Goal: Information Seeking & Learning: Learn about a topic

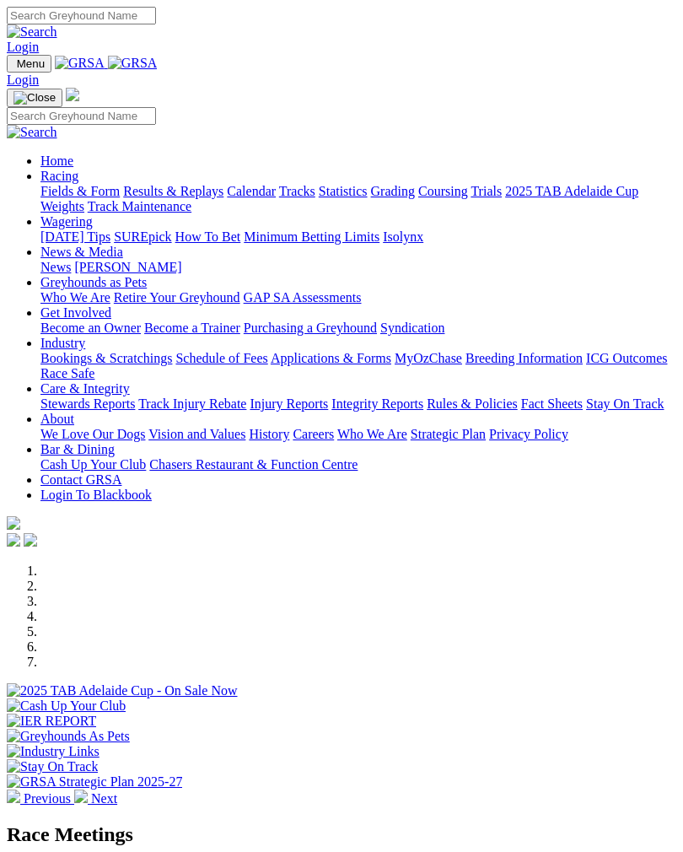
scroll to position [466, 0]
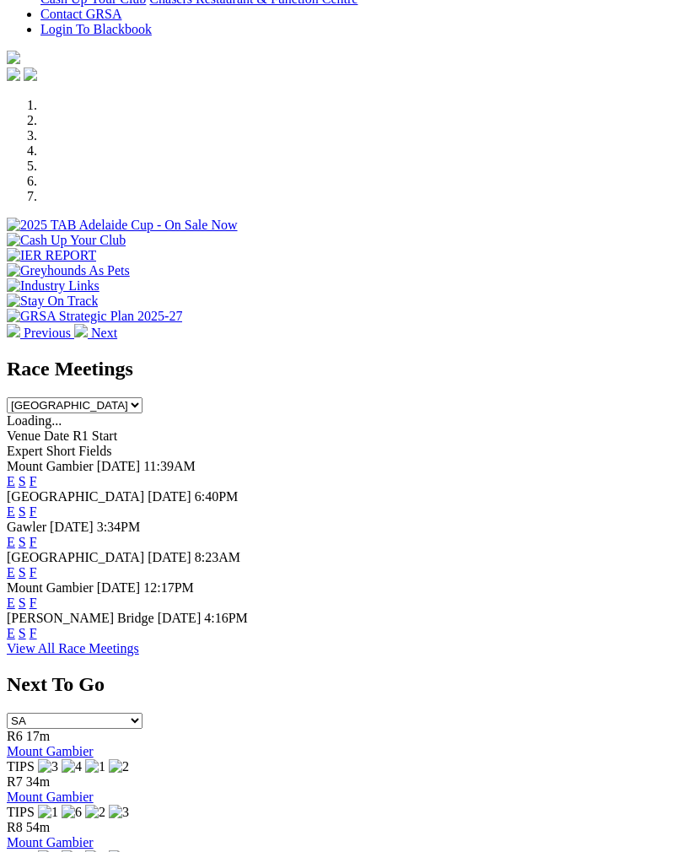
click at [37, 504] on link "F" at bounding box center [34, 511] width 8 height 14
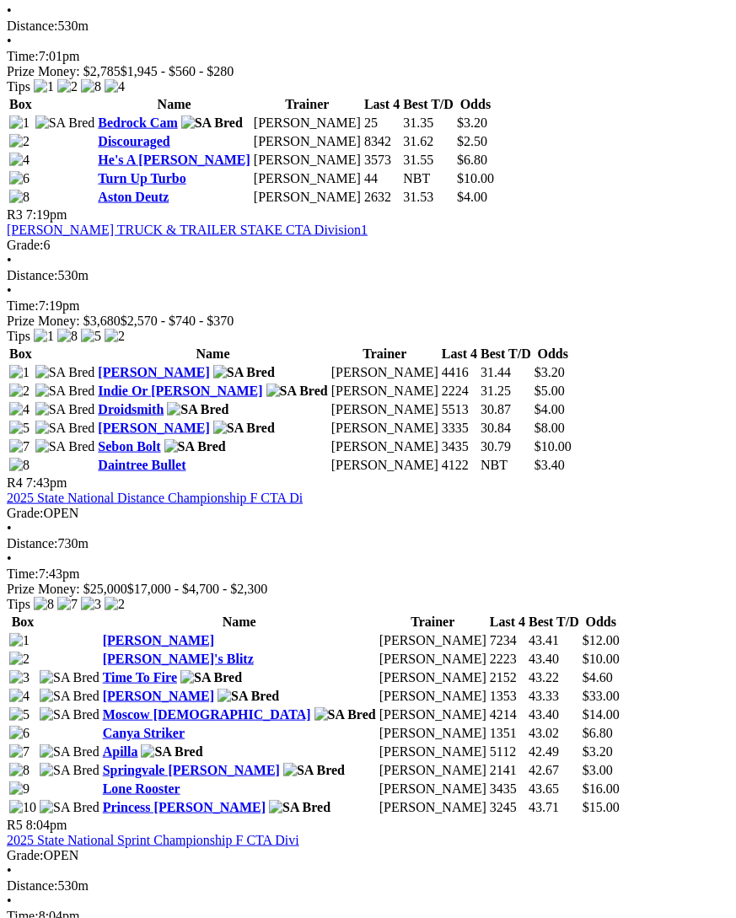
scroll to position [1258, 0]
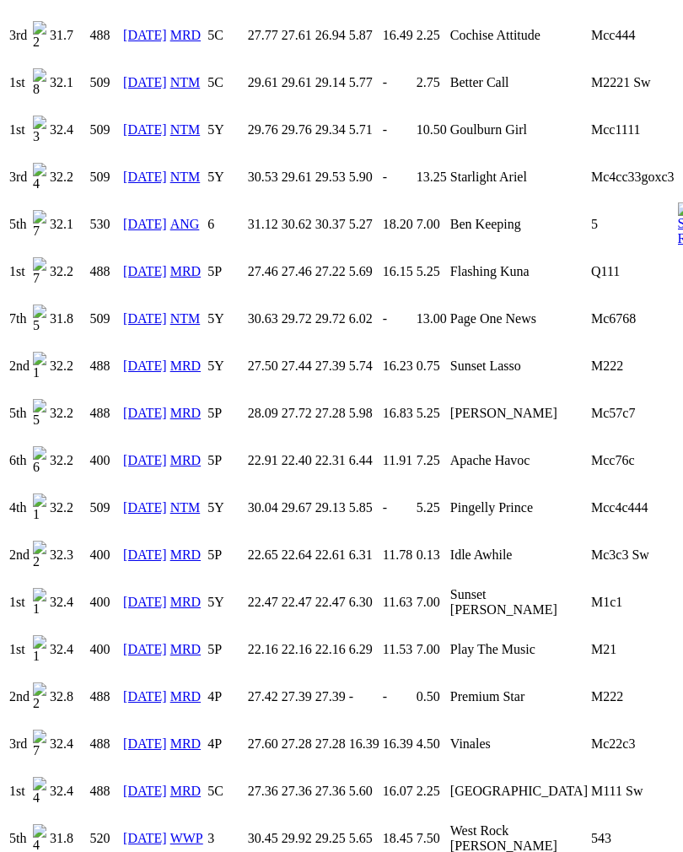
scroll to position [1663, 0]
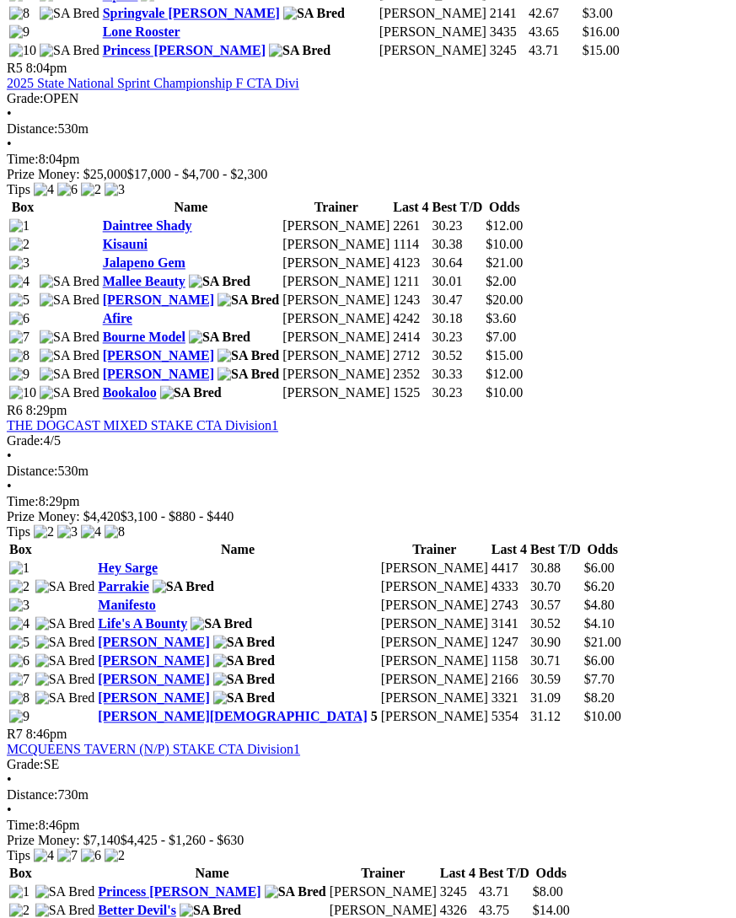
scroll to position [2013, 0]
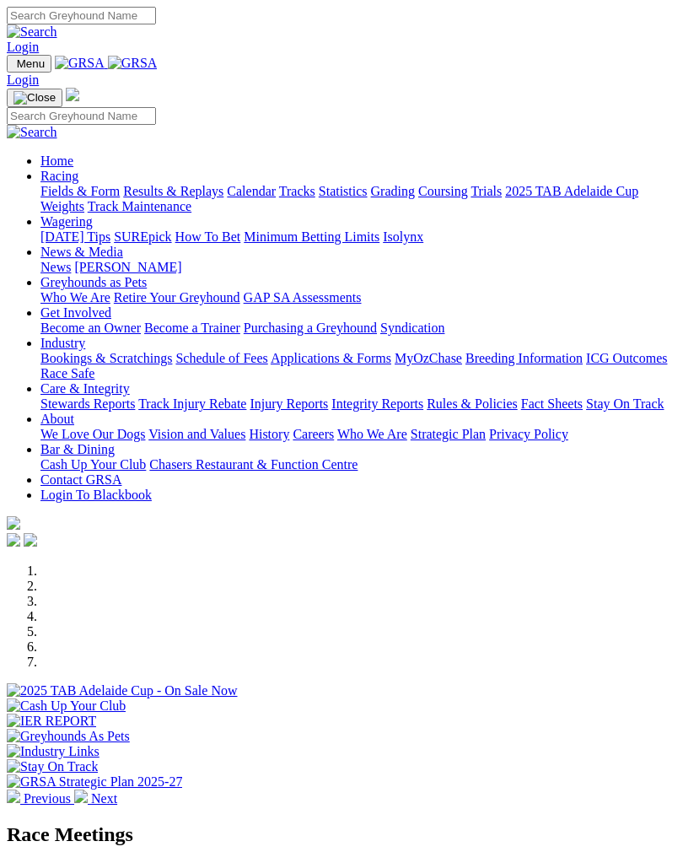
scroll to position [466, 0]
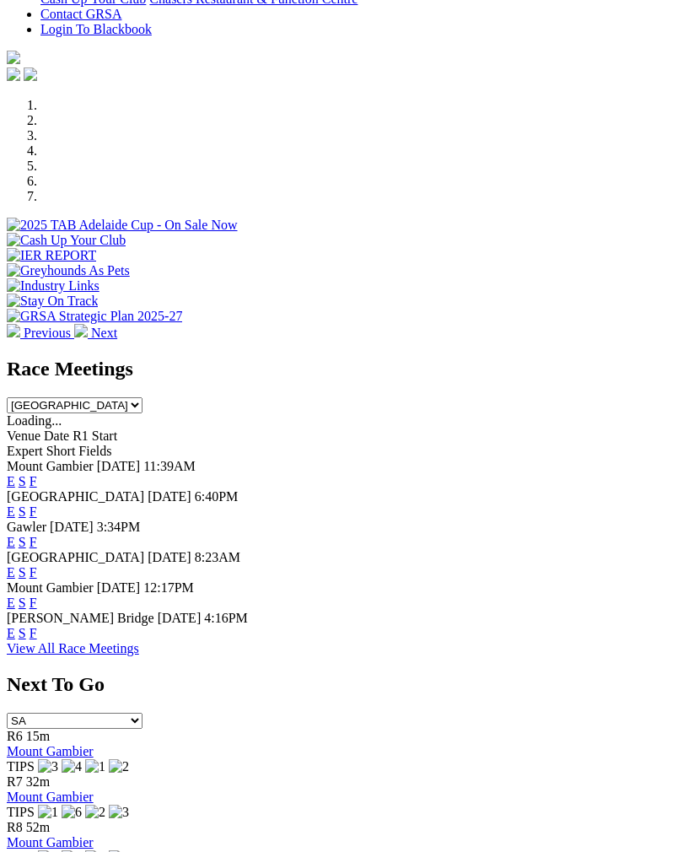
click at [37, 535] on link "F" at bounding box center [34, 542] width 8 height 14
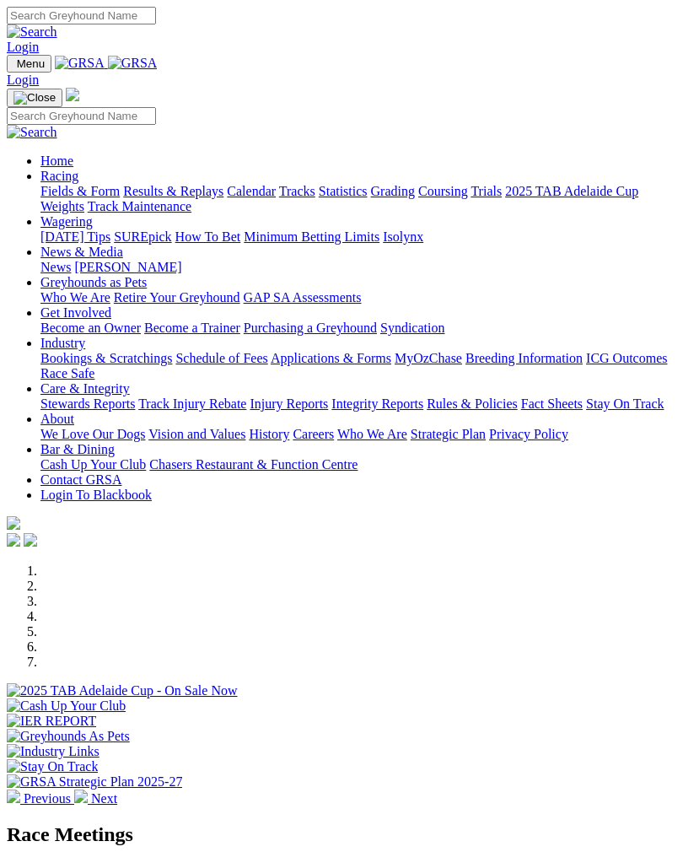
scroll to position [466, 0]
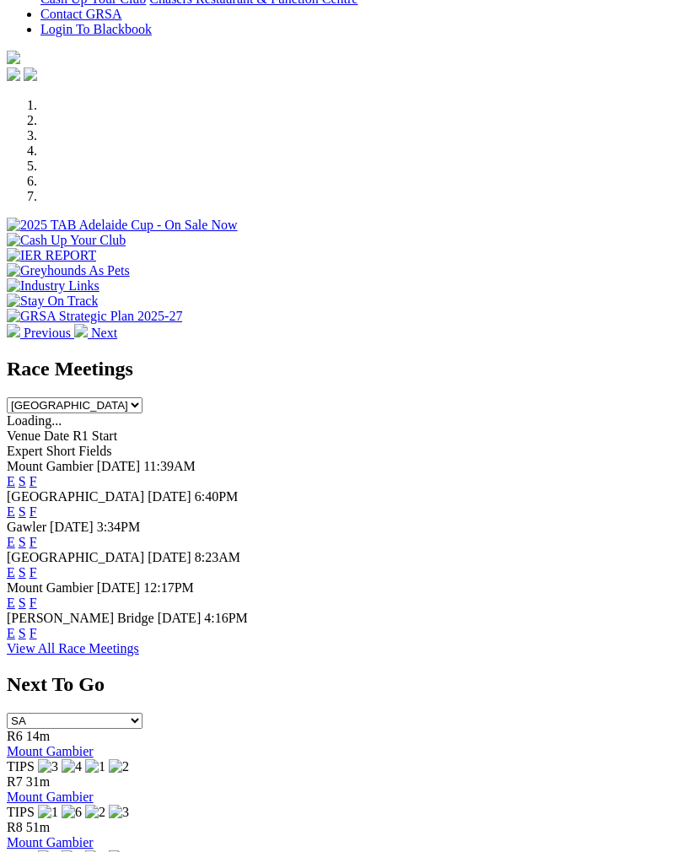
click at [37, 565] on link "F" at bounding box center [34, 572] width 8 height 14
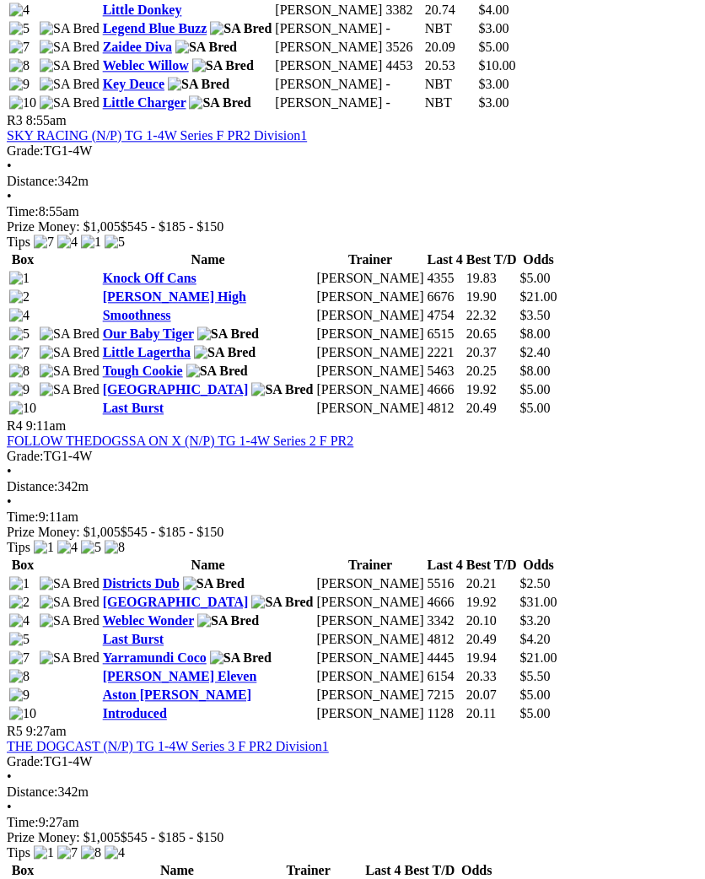
scroll to position [1390, 0]
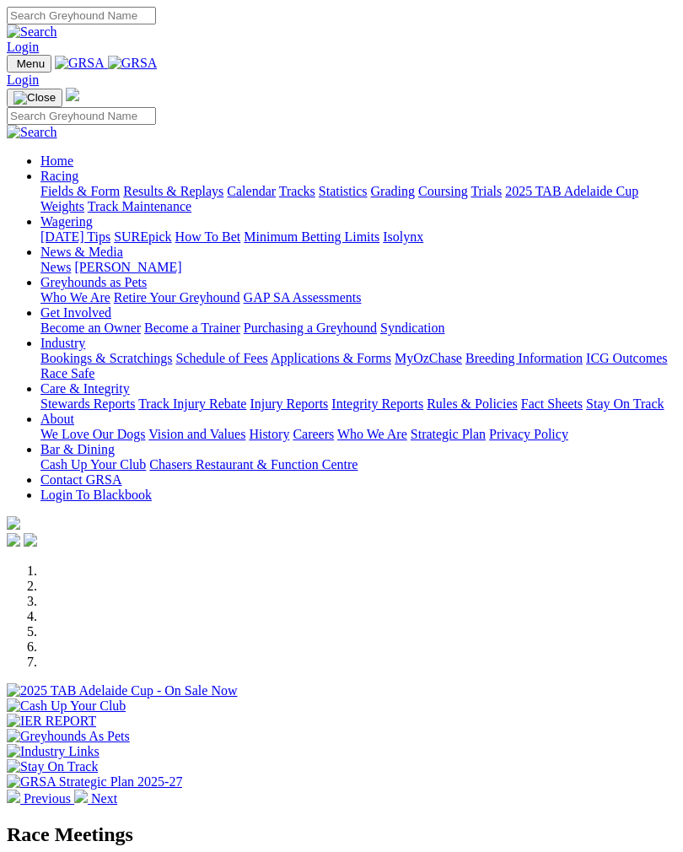
scroll to position [466, 0]
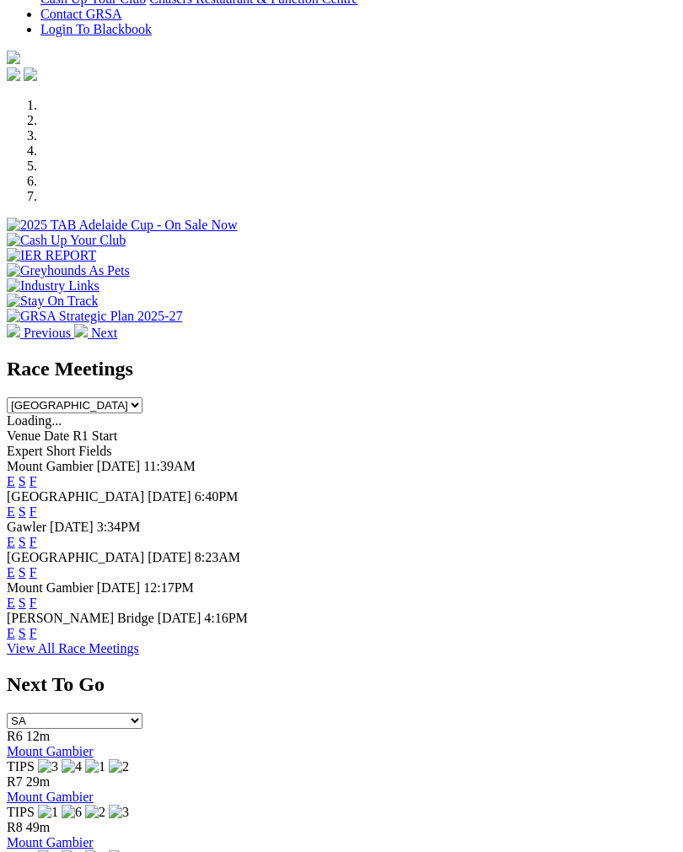
click at [37, 626] on link "F" at bounding box center [34, 633] width 8 height 14
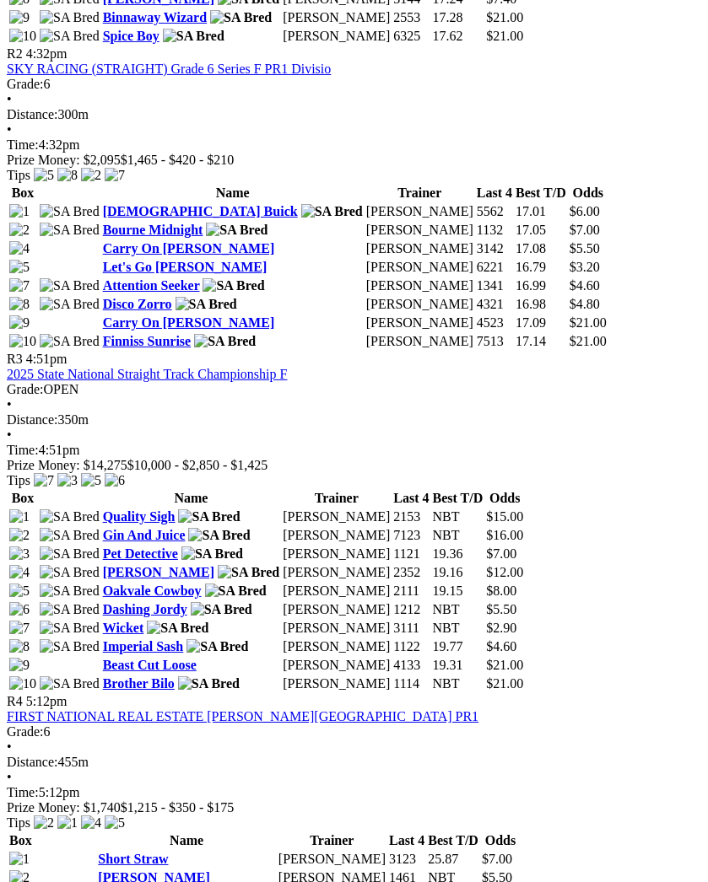
scroll to position [1165, 0]
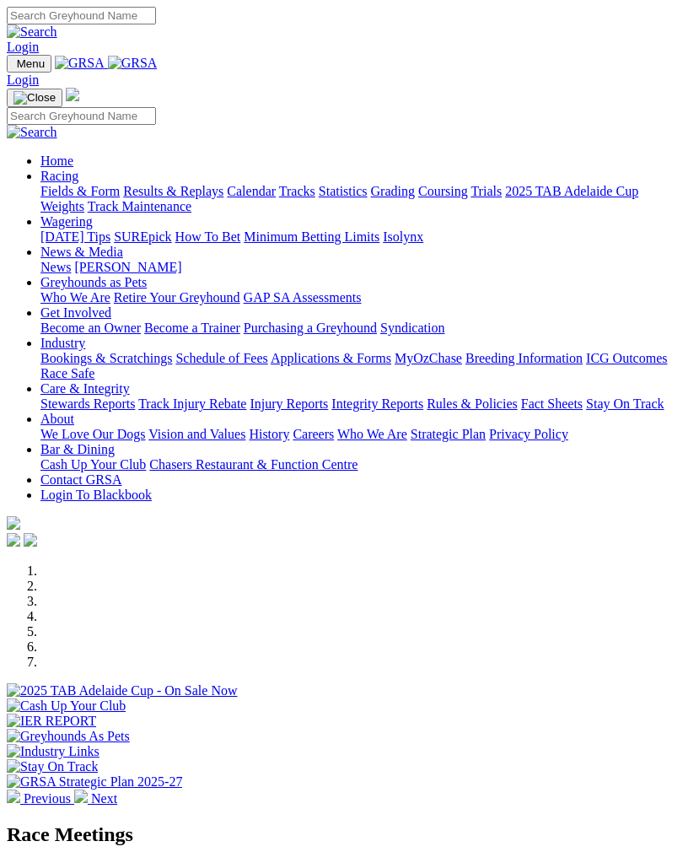
scroll to position [466, 0]
